Goal: Task Accomplishment & Management: Use online tool/utility

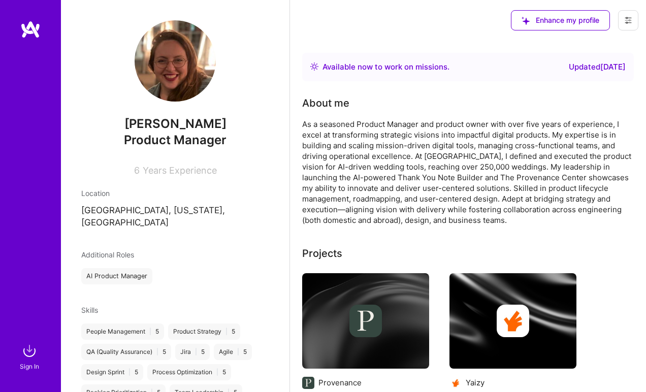
click at [29, 32] on img at bounding box center [30, 29] width 20 height 18
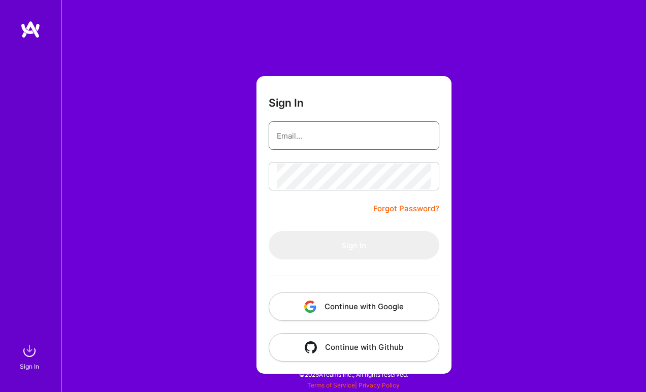
type input "[EMAIL_ADDRESS][DOMAIN_NAME]"
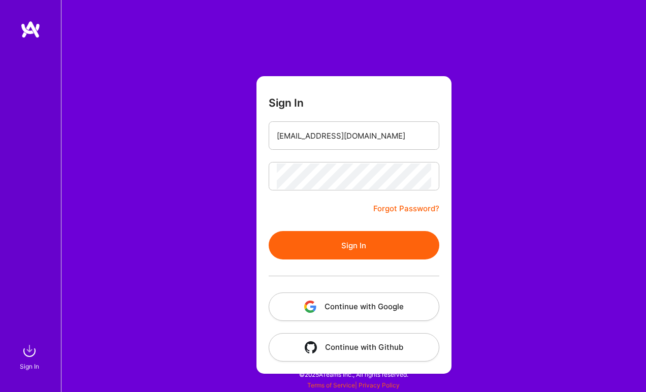
click at [340, 247] on button "Sign In" at bounding box center [354, 245] width 171 height 28
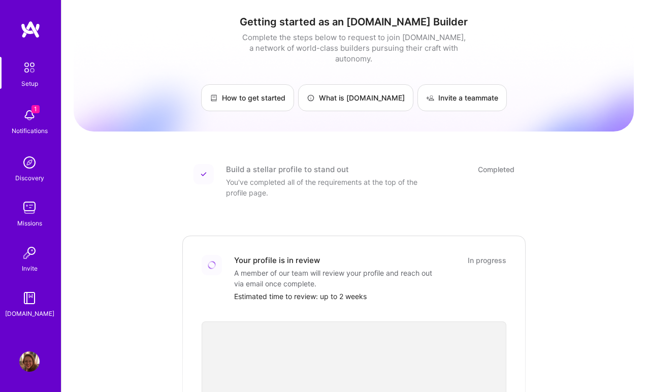
click at [32, 209] on img at bounding box center [29, 207] width 20 height 20
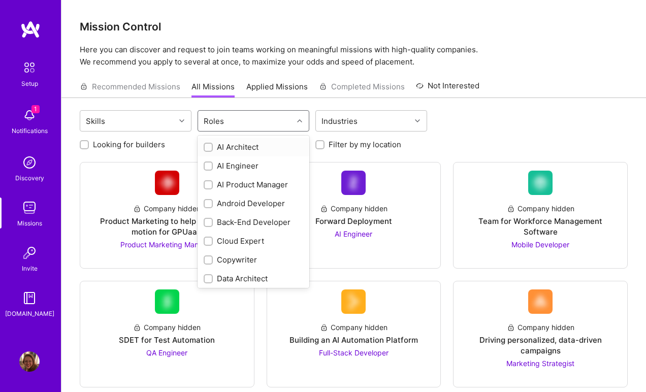
click at [227, 123] on input "text" at bounding box center [227, 121] width 1 height 11
type input "p"
click at [211, 145] on input "checkbox" at bounding box center [209, 147] width 7 height 7
checkbox input "true"
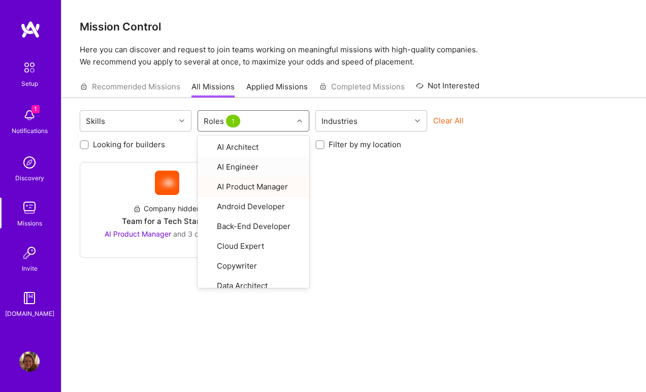
click at [356, 232] on div "Company hidden Team for a Tech Startup AI Product Manager and 3 other roles" at bounding box center [354, 210] width 548 height 96
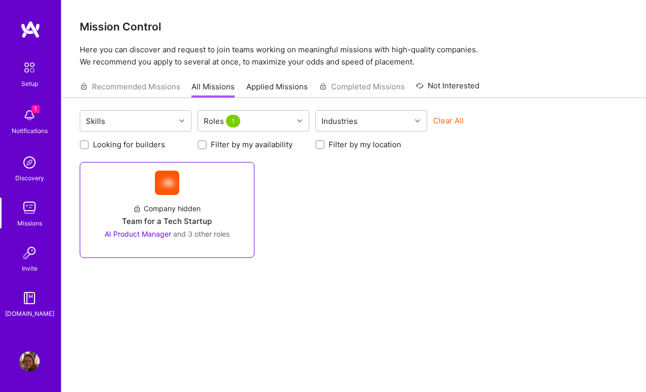
click at [179, 222] on div "Team for a Tech Startup" at bounding box center [167, 221] width 90 height 11
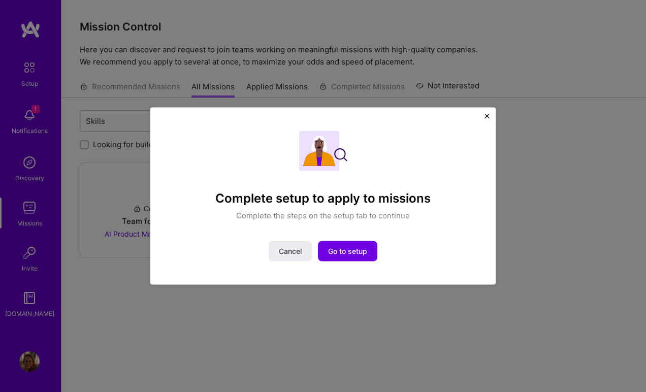
click at [488, 114] on img "Close" at bounding box center [486, 116] width 5 height 5
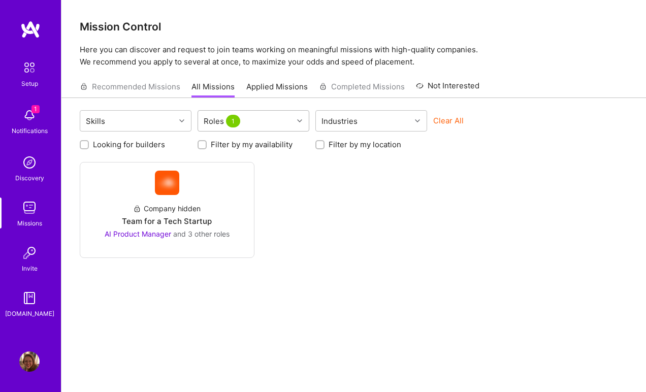
click at [301, 120] on icon at bounding box center [299, 120] width 5 height 5
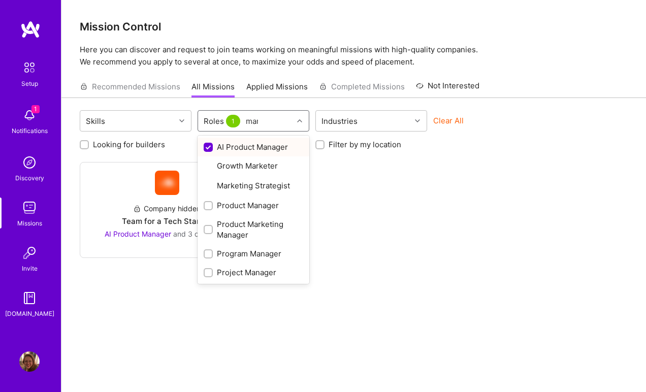
type input "mana"
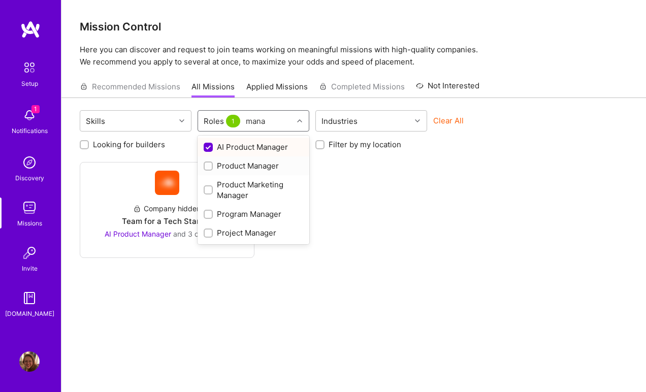
click at [209, 164] on input "checkbox" at bounding box center [209, 166] width 7 height 7
checkbox input "true"
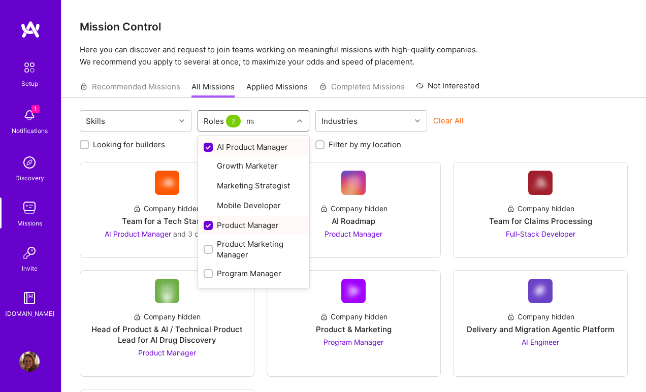
type input "mana"
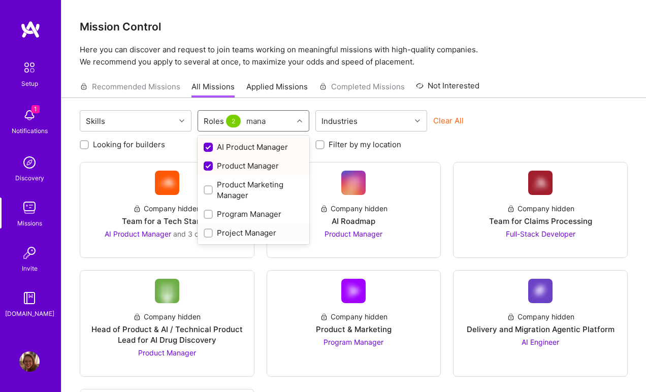
click at [209, 234] on input "checkbox" at bounding box center [209, 233] width 7 height 7
checkbox input "true"
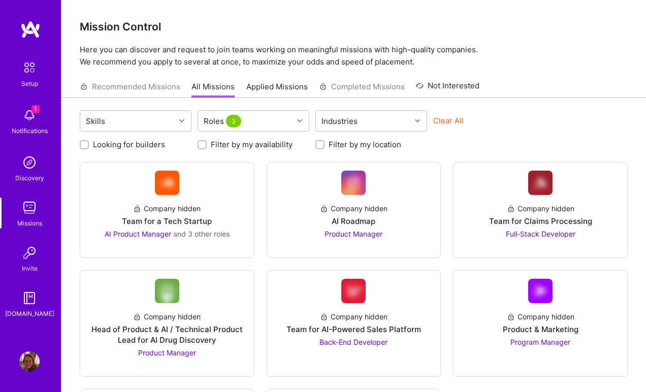
click at [523, 115] on div "Clear All" at bounding box center [489, 124] width 112 height 19
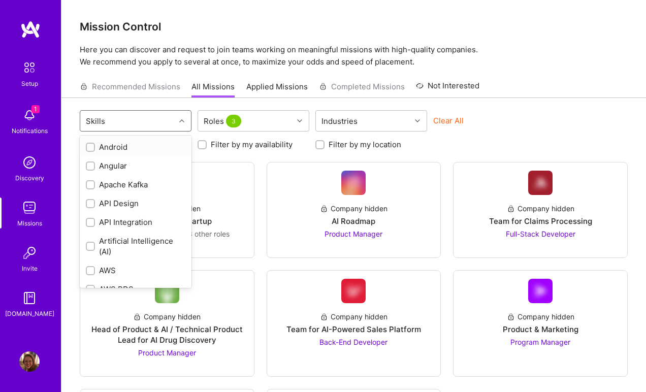
click at [168, 121] on div "Skills" at bounding box center [127, 121] width 95 height 20
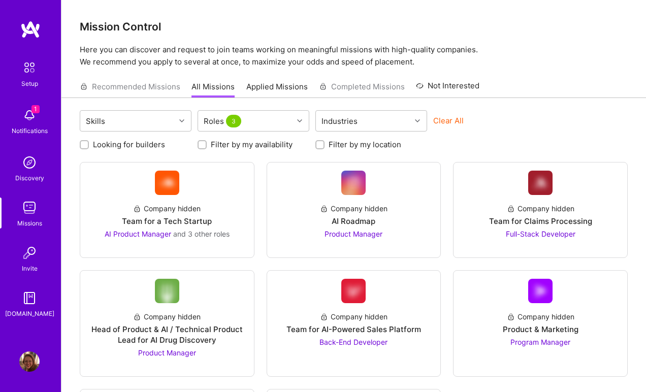
click at [185, 100] on div "Skills Roles 3 Industries Clear All Looking for builders Filter by my availabil…" at bounding box center [353, 303] width 584 height 411
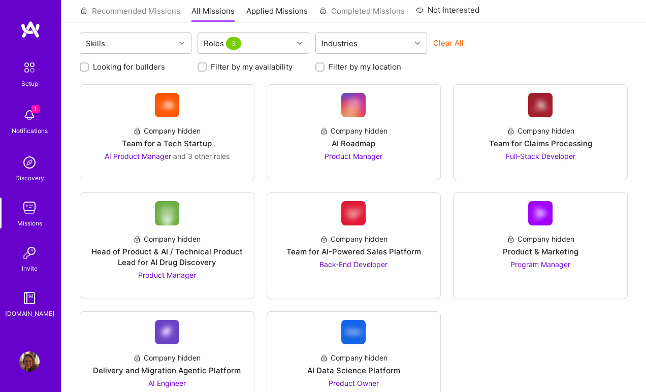
scroll to position [73, 0]
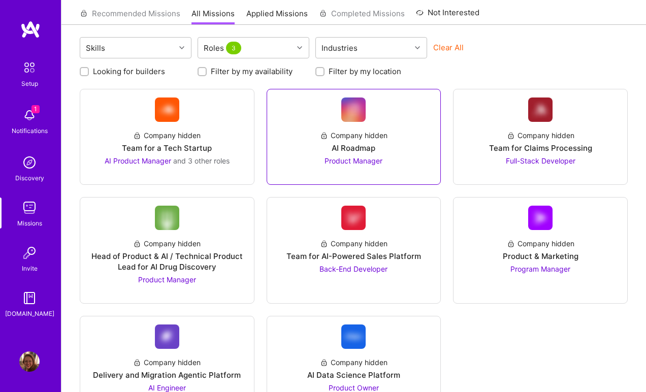
click at [359, 159] on span "Product Manager" at bounding box center [353, 160] width 58 height 9
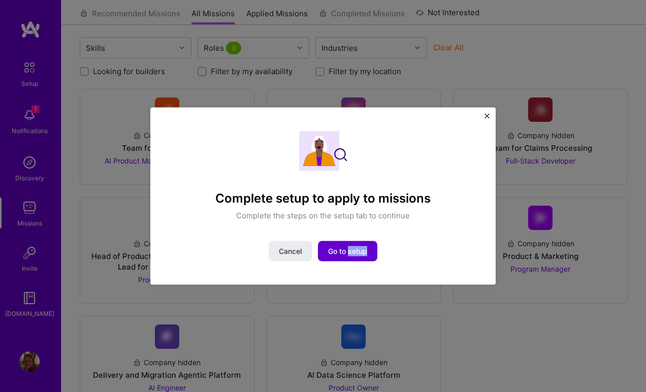
click at [346, 251] on span "Go to setup" at bounding box center [347, 251] width 39 height 10
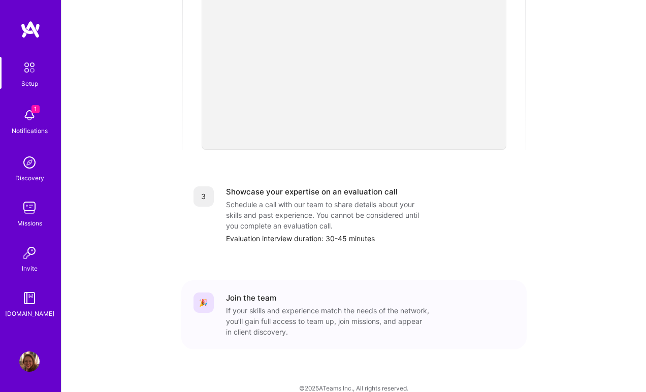
scroll to position [346, 0]
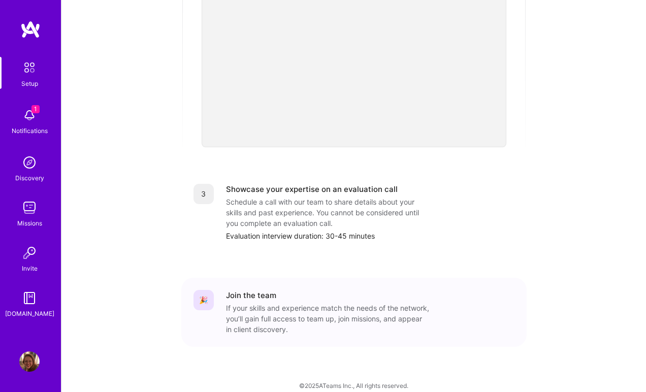
click at [32, 116] on img at bounding box center [29, 115] width 20 height 20
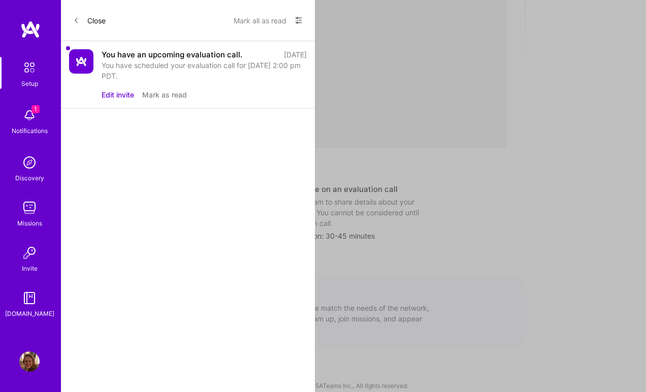
click at [164, 95] on button "Mark as read" at bounding box center [164, 94] width 45 height 11
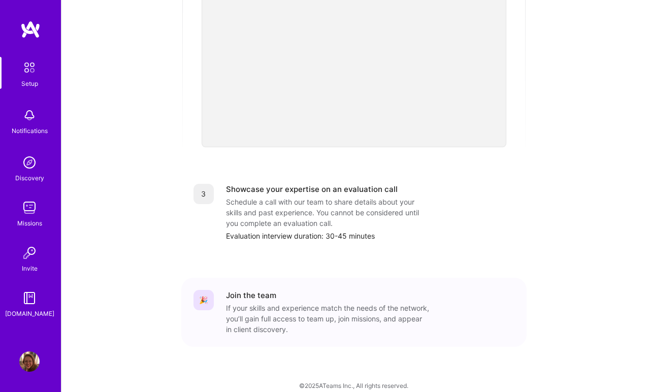
click at [28, 71] on img at bounding box center [29, 67] width 21 height 21
click at [26, 171] on img at bounding box center [29, 162] width 20 height 20
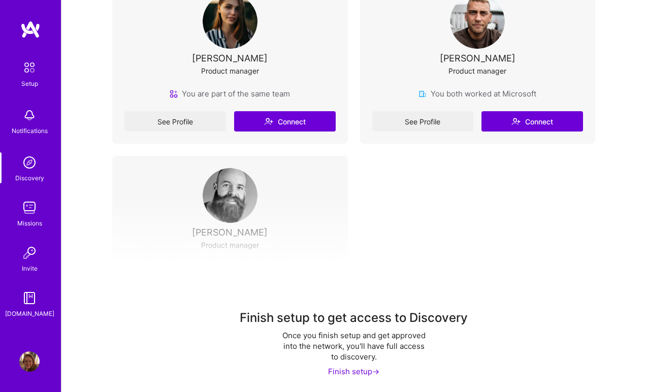
scroll to position [255, 0]
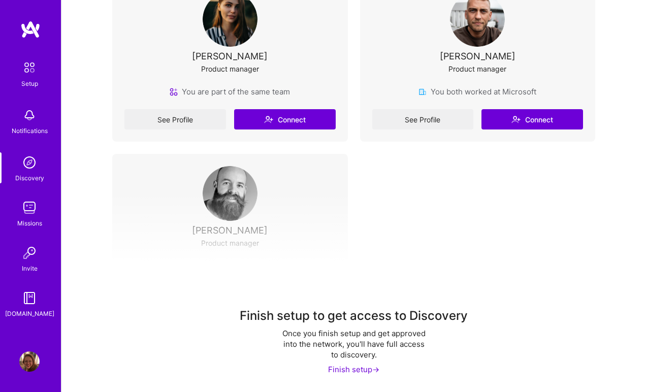
click at [29, 209] on img at bounding box center [29, 207] width 20 height 20
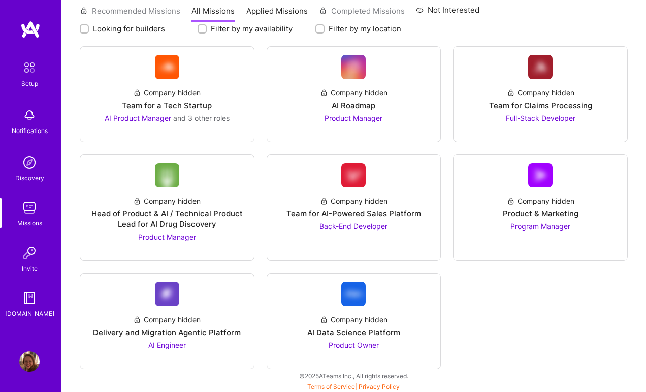
scroll to position [117, 0]
